Goal: Find specific page/section: Find specific page/section

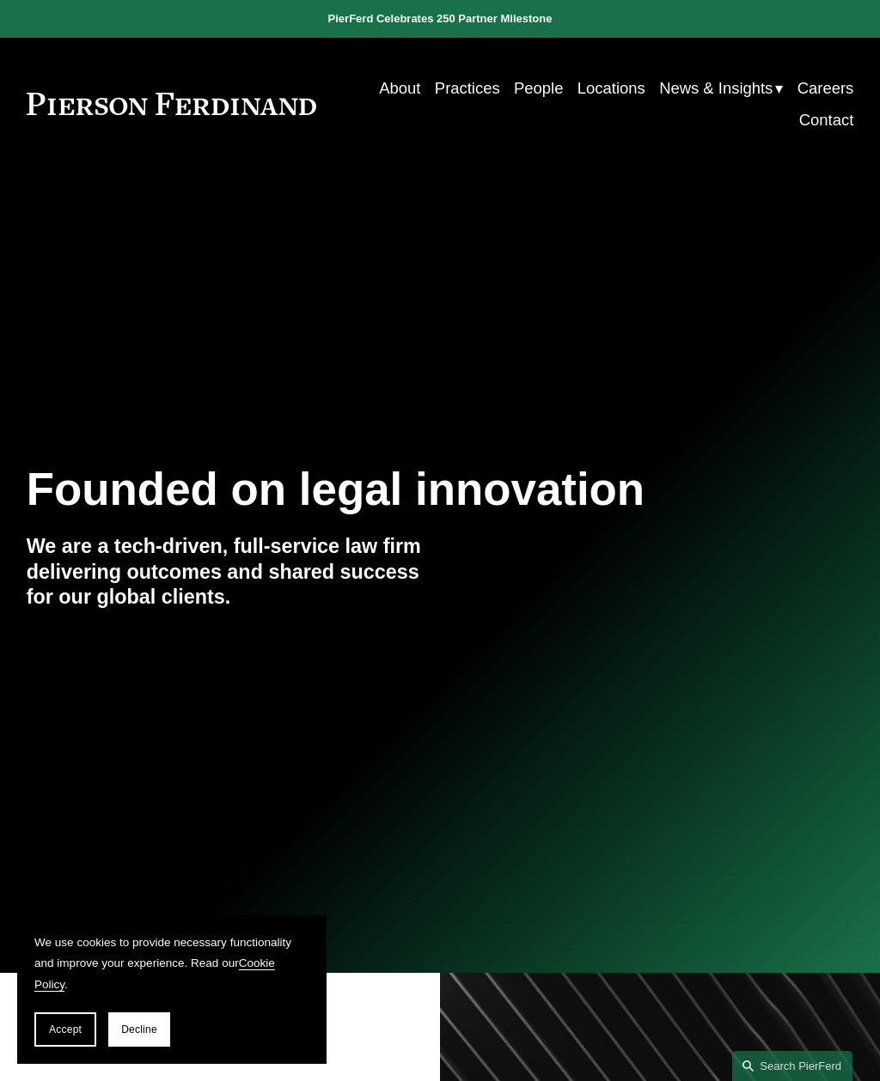
click at [0, 0] on div at bounding box center [0, 0] width 0 height 0
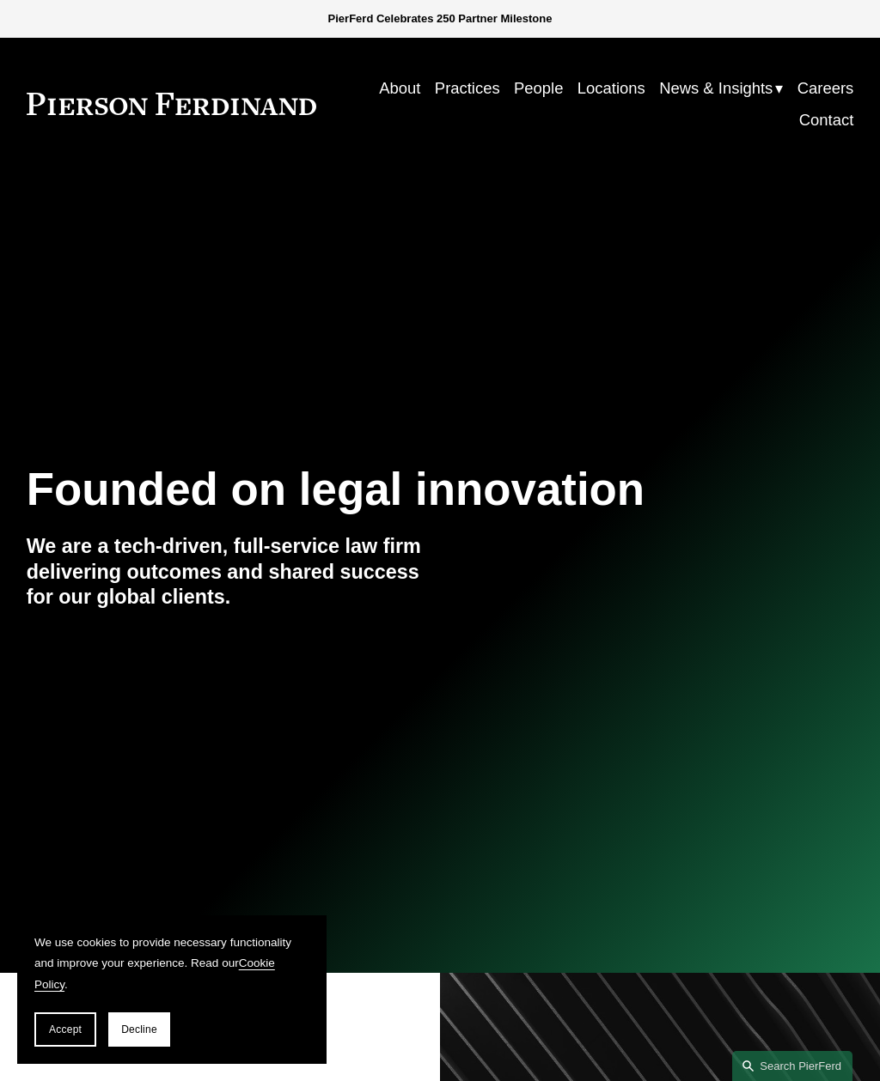
click at [113, 428] on link "People" at bounding box center [166, 430] width 192 height 62
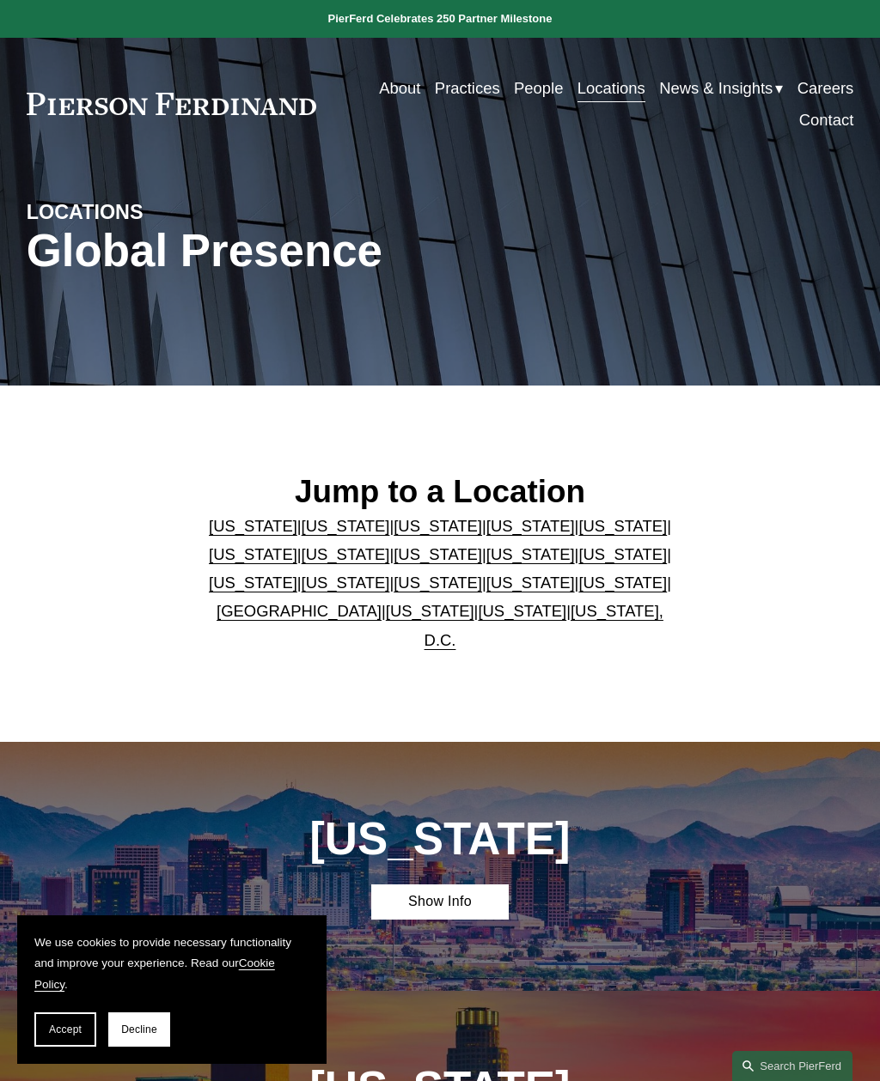
click at [478, 620] on link "[US_STATE]" at bounding box center [522, 611] width 88 height 18
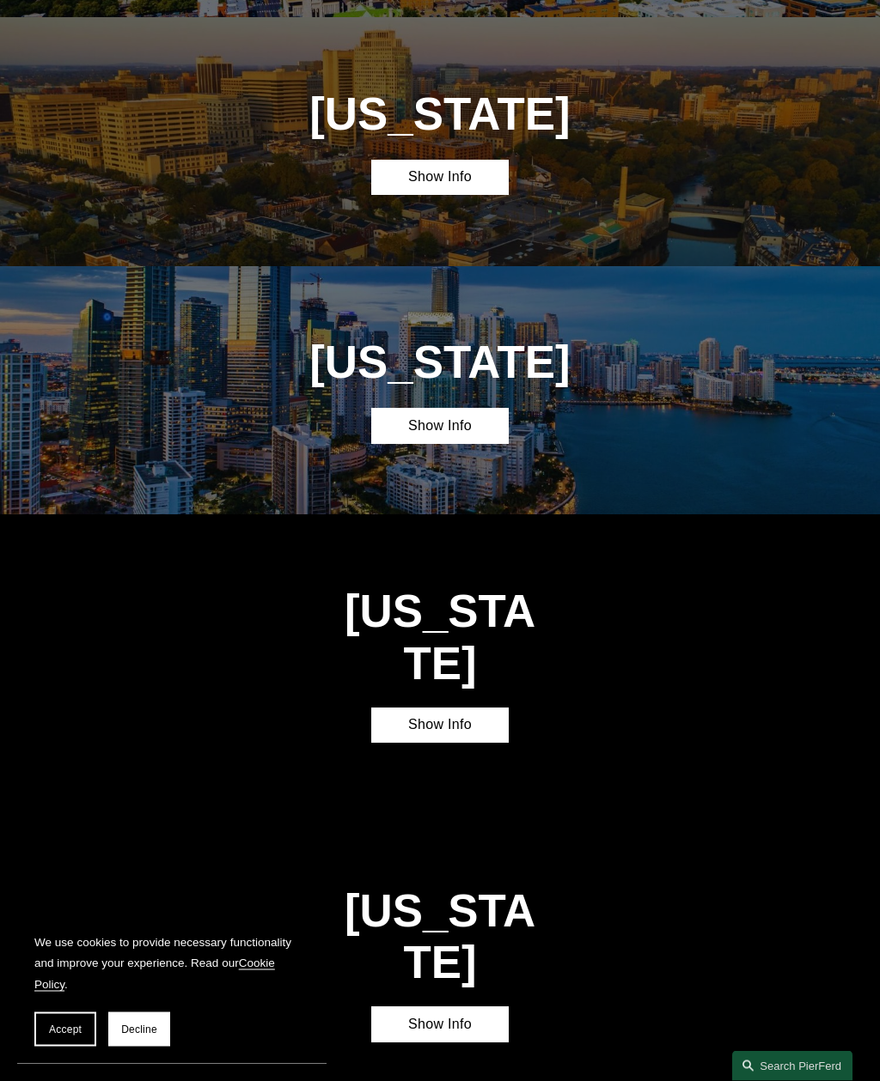
scroll to position [4785, 0]
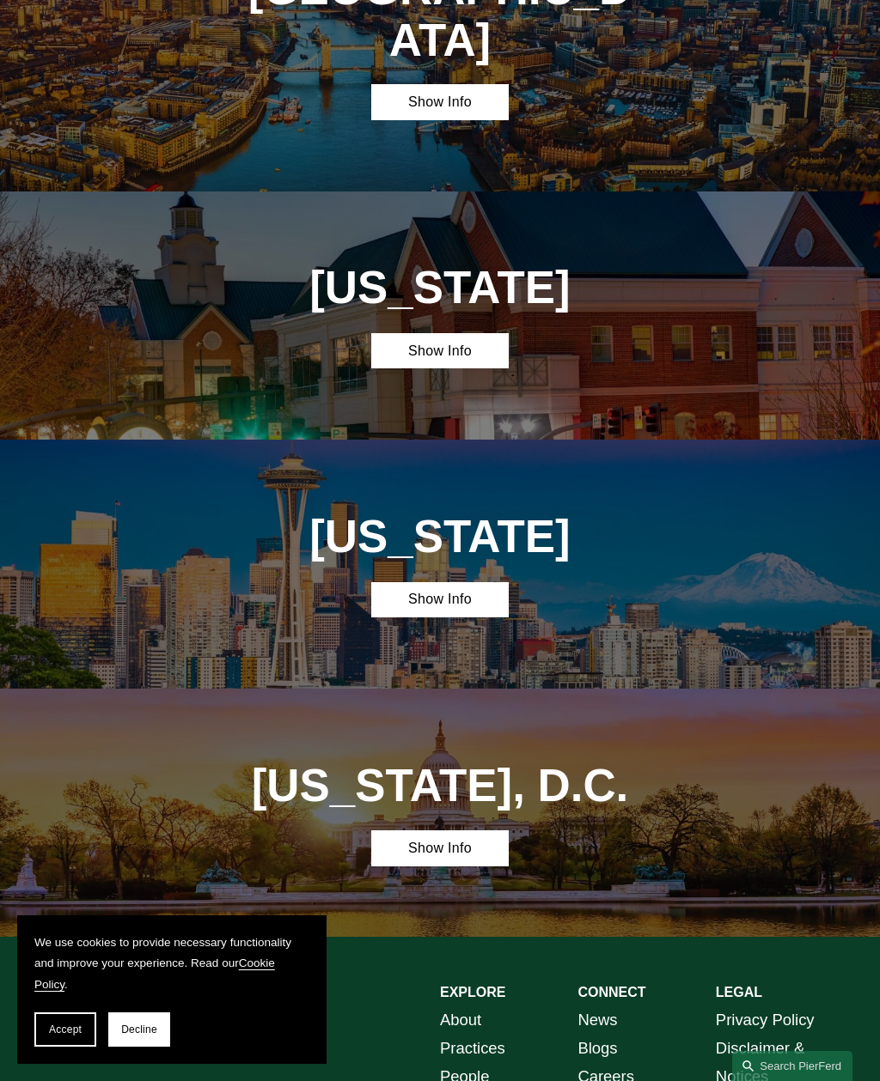
click at [484, 582] on link "Show Info" at bounding box center [439, 599] width 137 height 35
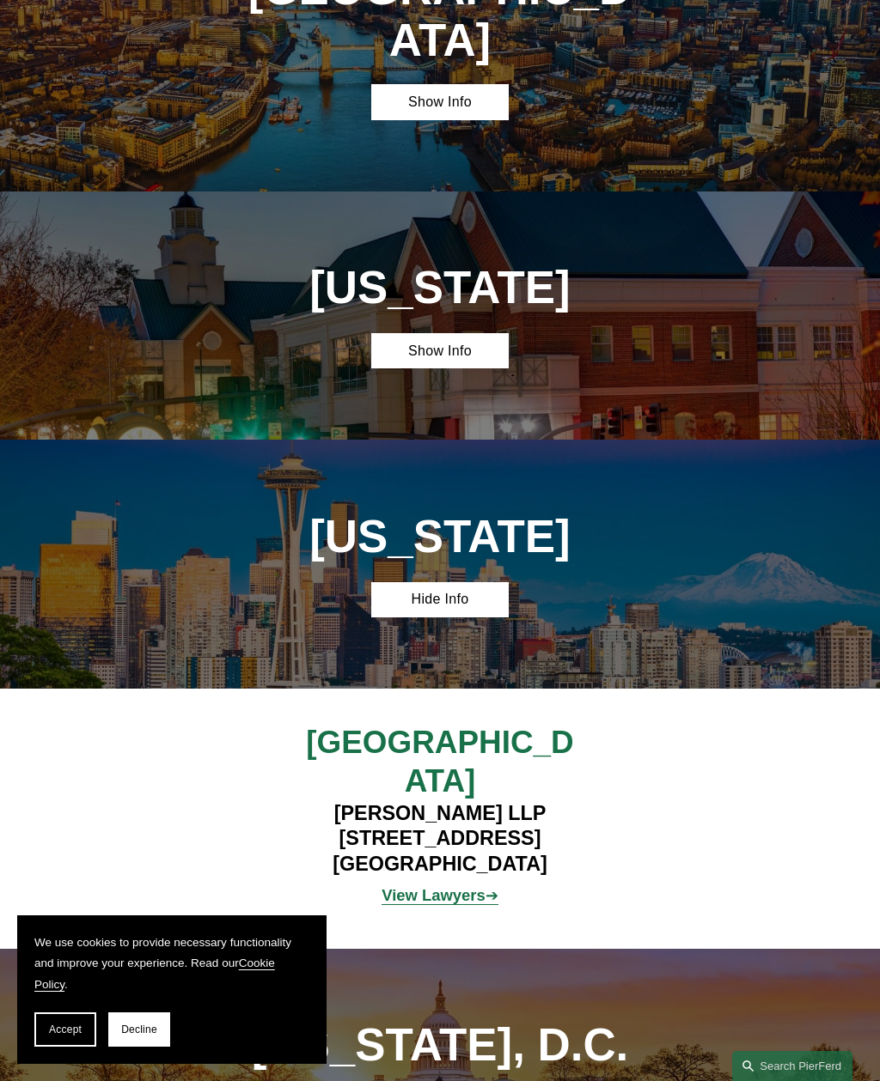
click at [452, 886] on strong "View Lawyers" at bounding box center [433, 895] width 104 height 18
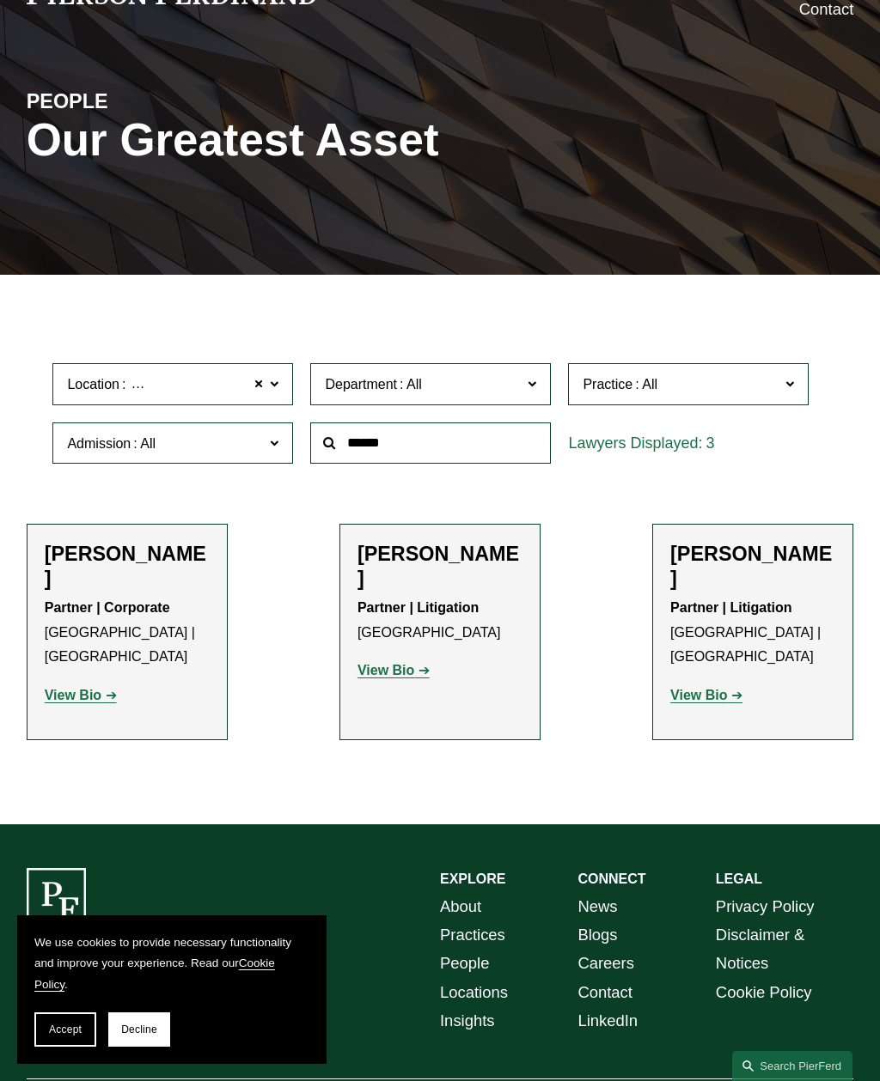
scroll to position [152, 0]
